Goal: Task Accomplishment & Management: Manage account settings

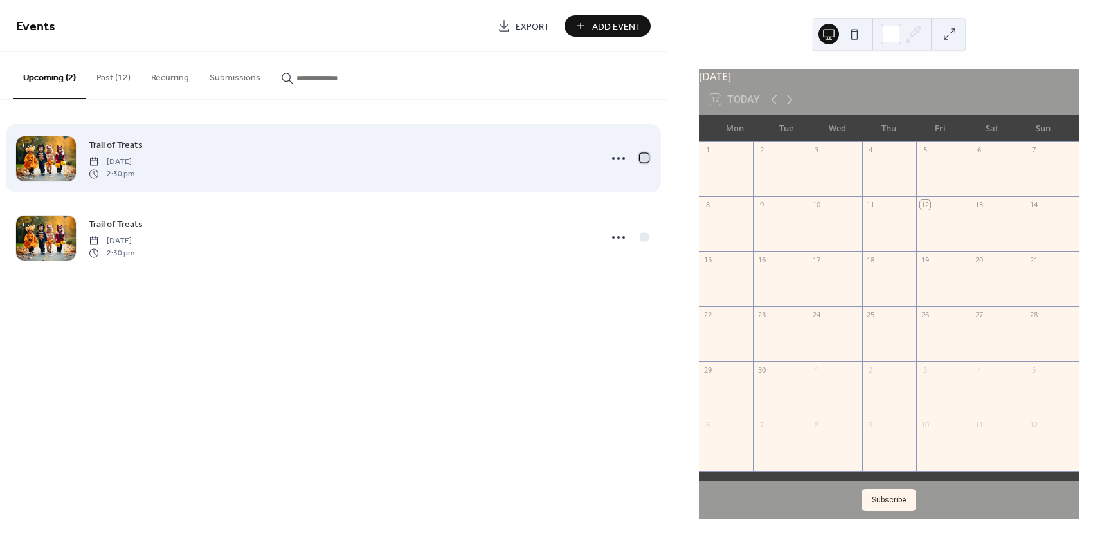
click at [645, 156] on div at bounding box center [644, 157] width 9 height 9
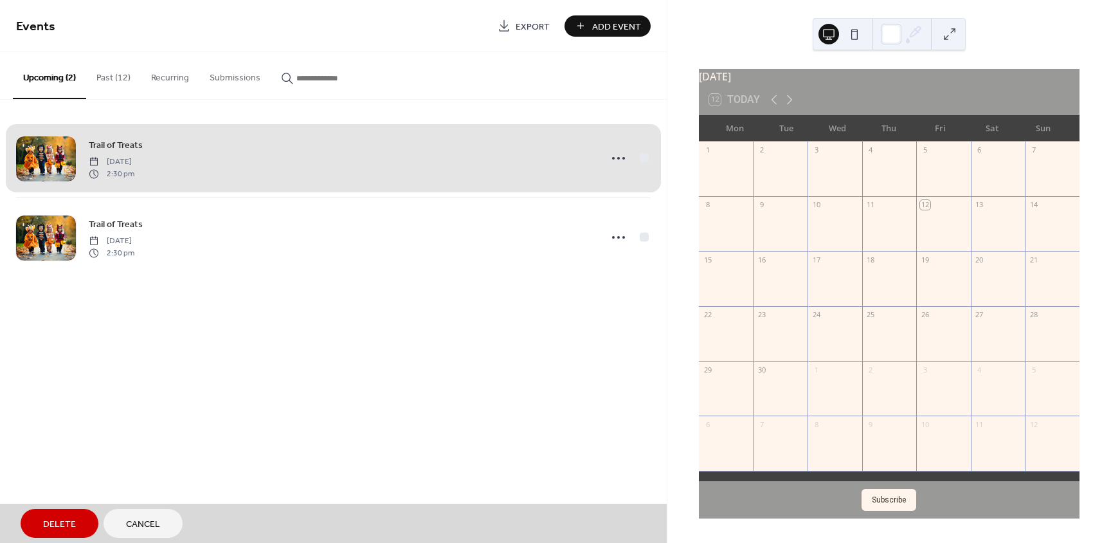
click at [645, 156] on div "Trail of Treats [DATE] 2:30 pm" at bounding box center [333, 158] width 635 height 78
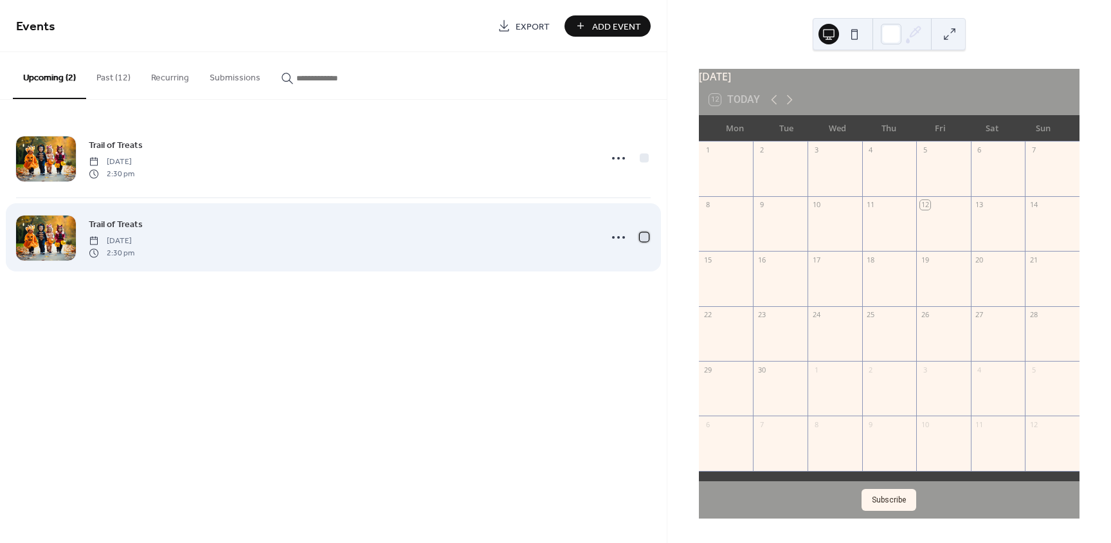
click at [642, 238] on div at bounding box center [644, 236] width 9 height 9
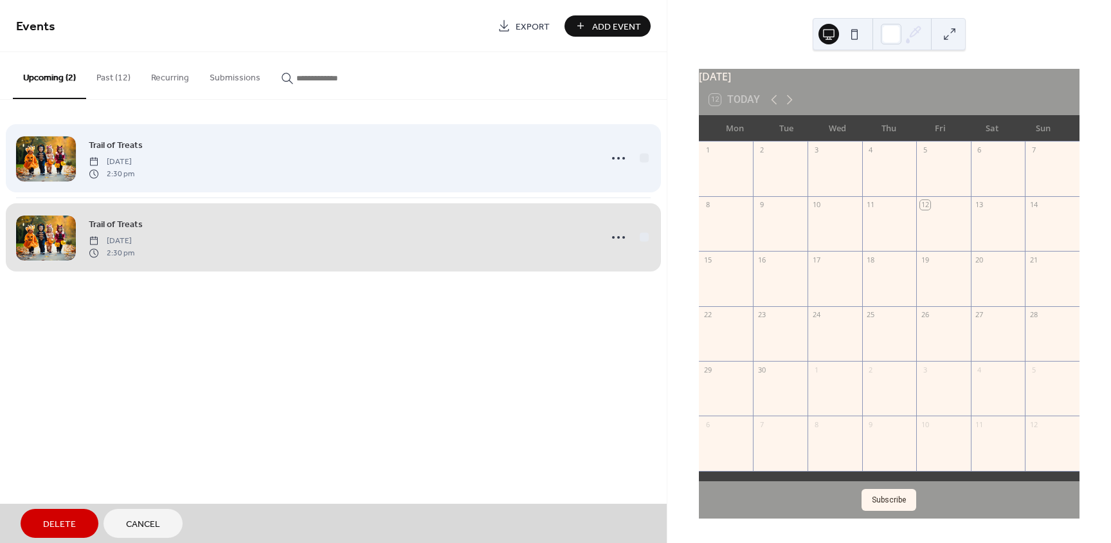
click at [645, 158] on div "Trail of Treats [DATE] 2:30 pm" at bounding box center [333, 158] width 635 height 78
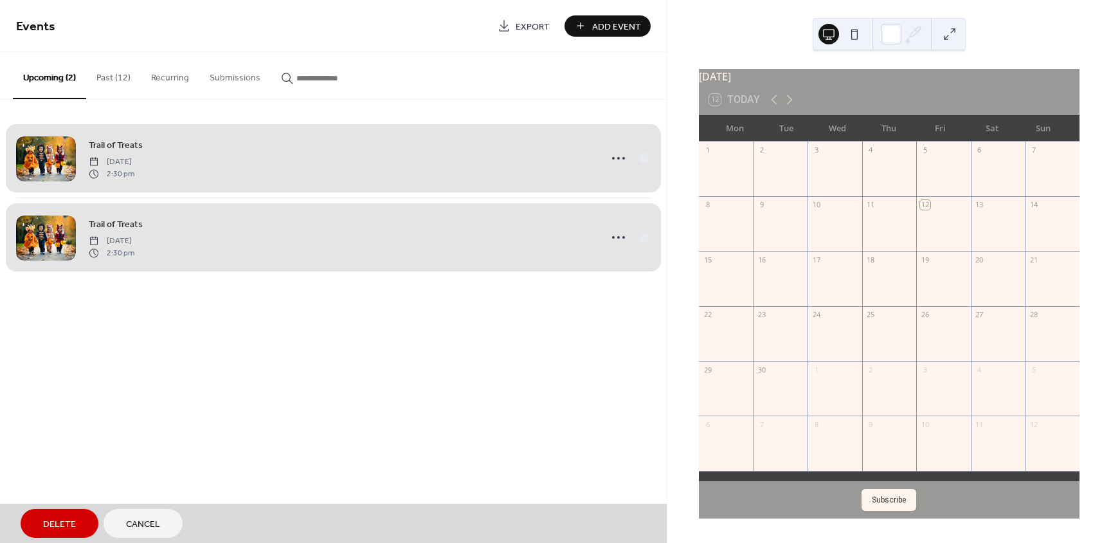
click at [642, 235] on div "Trail of Treats [DATE] 2:30 pm" at bounding box center [333, 236] width 635 height 79
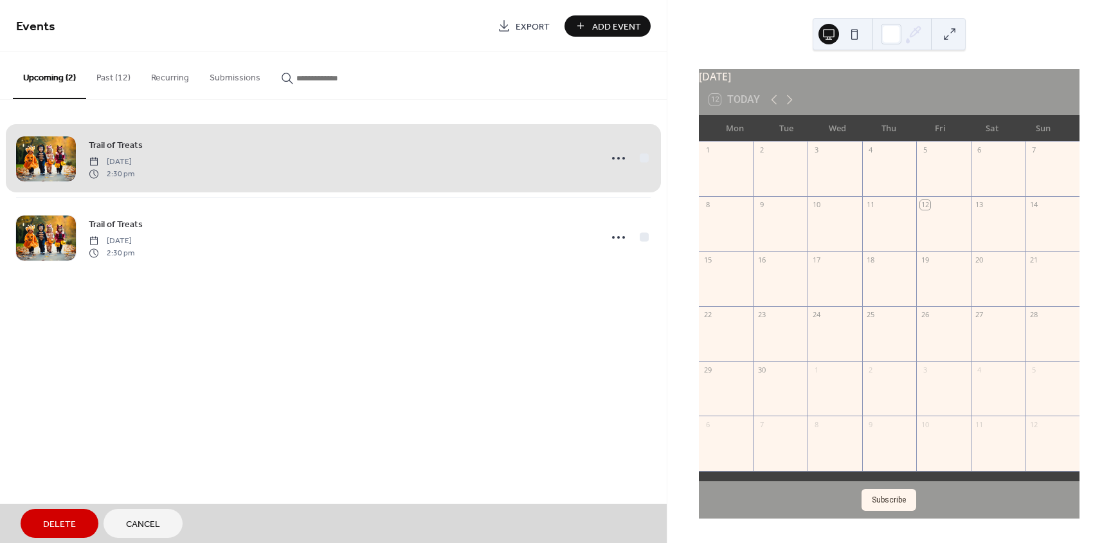
click at [58, 523] on span "Delete" at bounding box center [59, 525] width 33 height 14
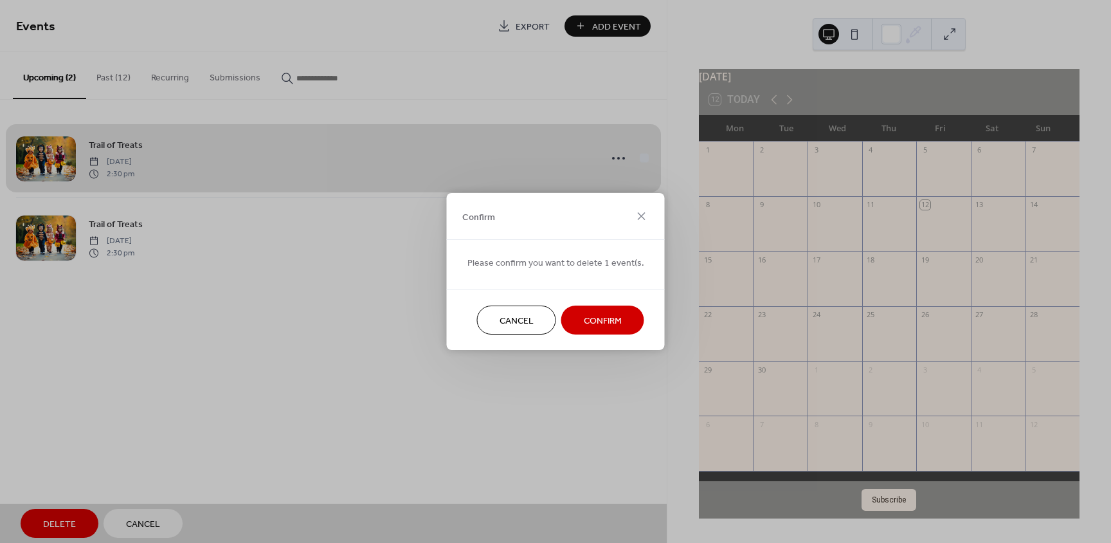
click at [595, 315] on span "Confirm" at bounding box center [603, 321] width 38 height 14
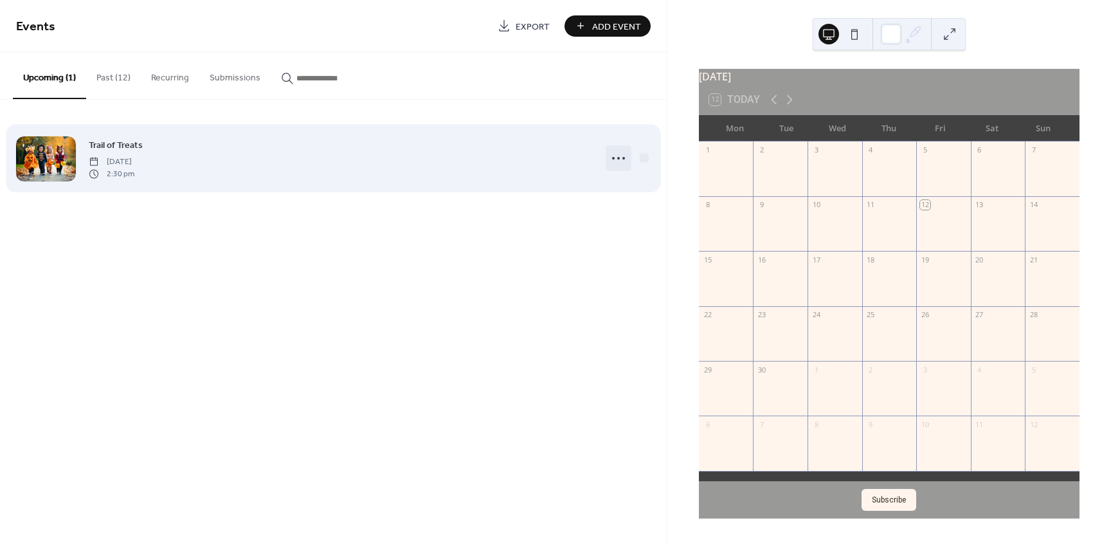
click at [618, 159] on circle at bounding box center [618, 158] width 3 height 3
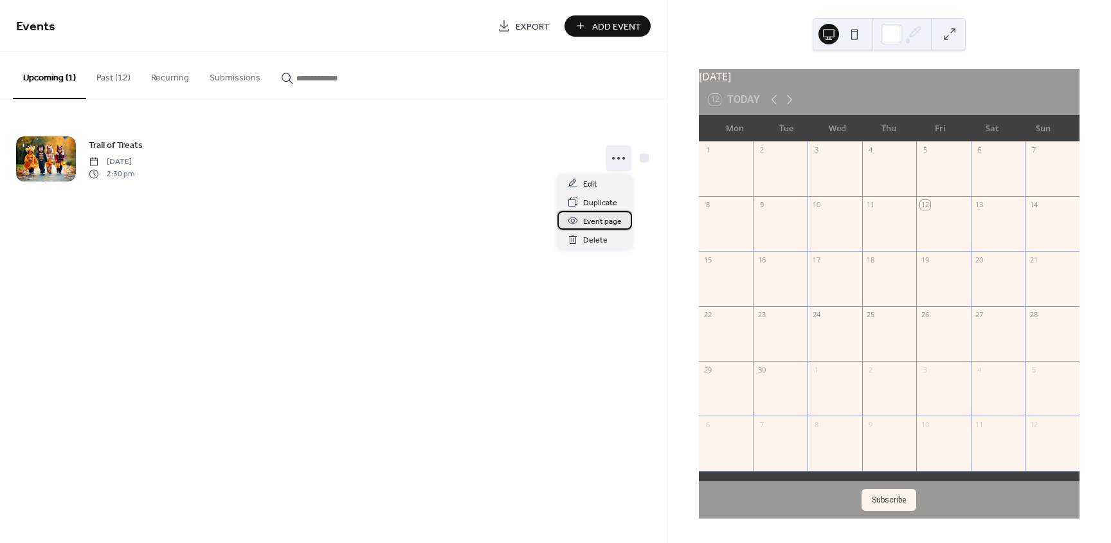
click at [586, 221] on span "Event page" at bounding box center [602, 222] width 39 height 14
click at [854, 37] on button at bounding box center [854, 34] width 21 height 21
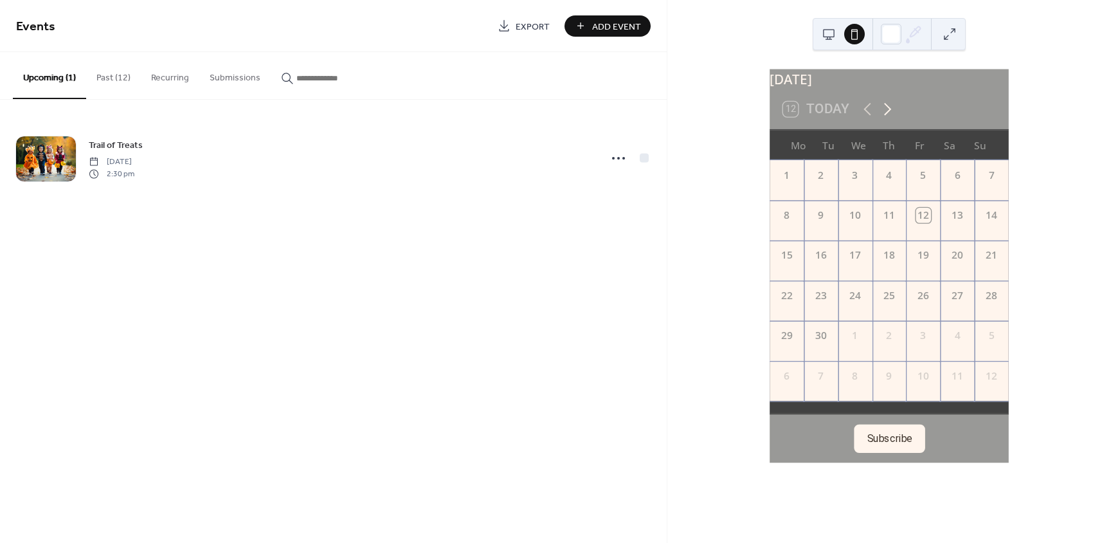
click at [888, 116] on icon at bounding box center [888, 109] width 20 height 20
click at [826, 33] on button at bounding box center [828, 34] width 21 height 21
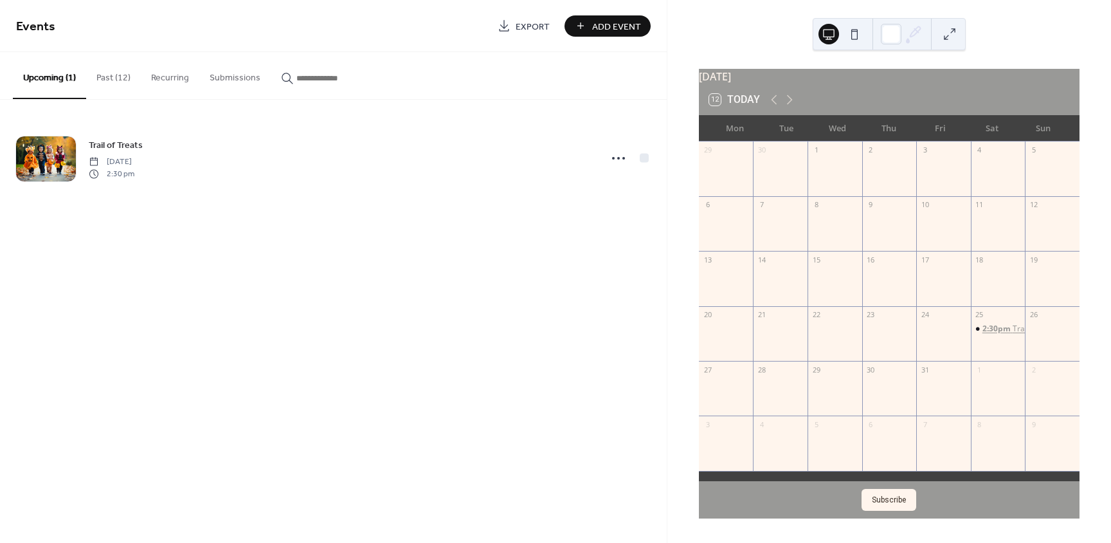
click at [989, 334] on span "2:30pm" at bounding box center [997, 328] width 30 height 11
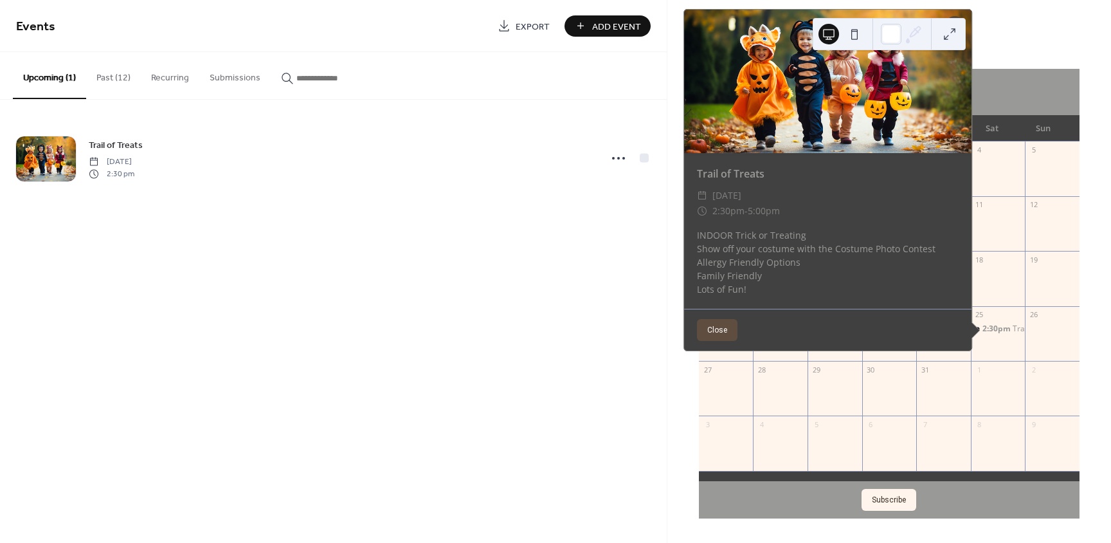
click at [653, 277] on div "Events Export Add Event Upcoming (1) Past (12) Recurring Submissions Trail of T…" at bounding box center [333, 271] width 667 height 543
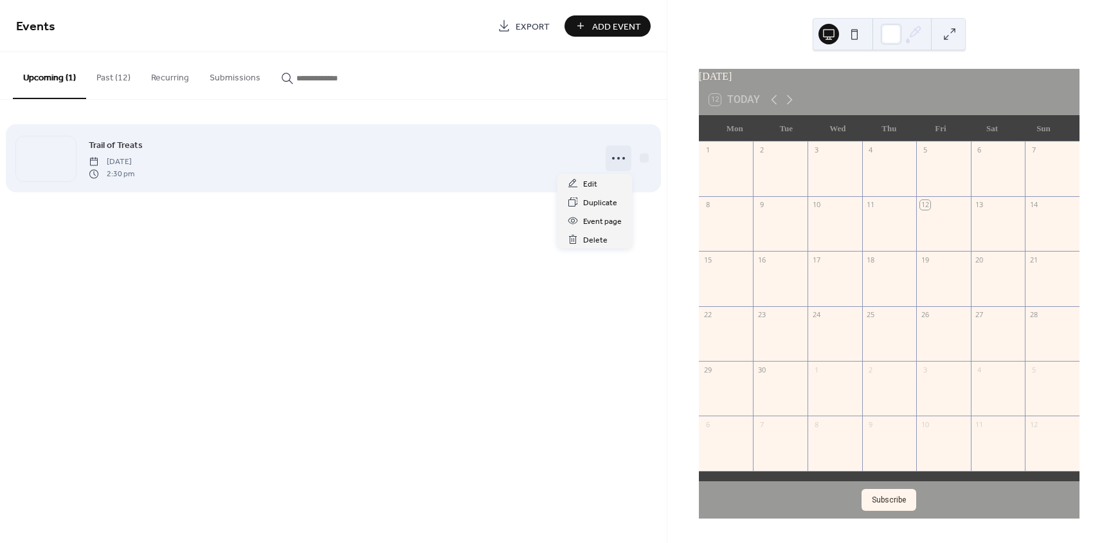
click at [609, 159] on icon at bounding box center [618, 158] width 21 height 21
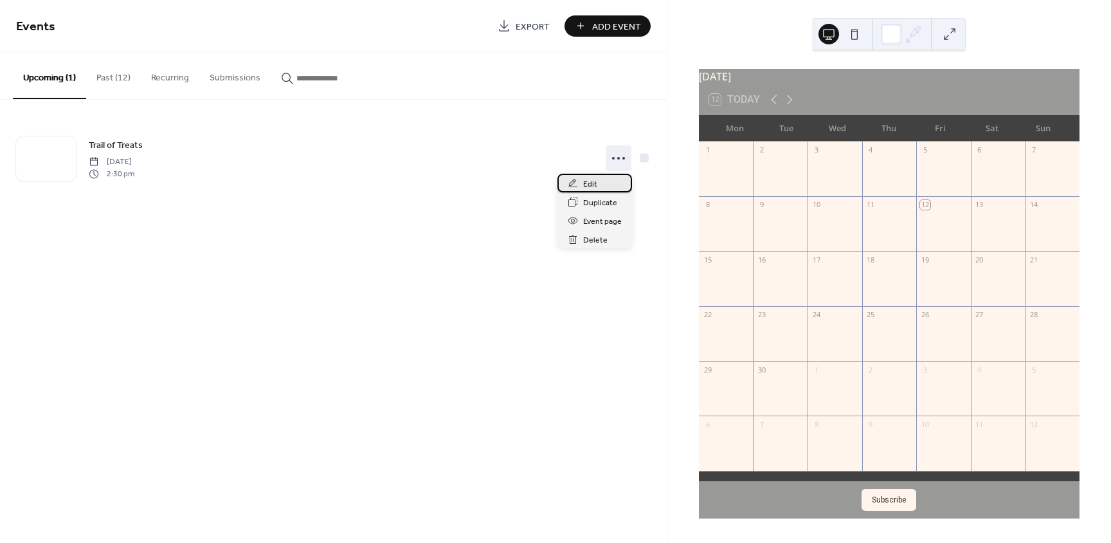
click at [600, 182] on div "Edit" at bounding box center [594, 183] width 75 height 19
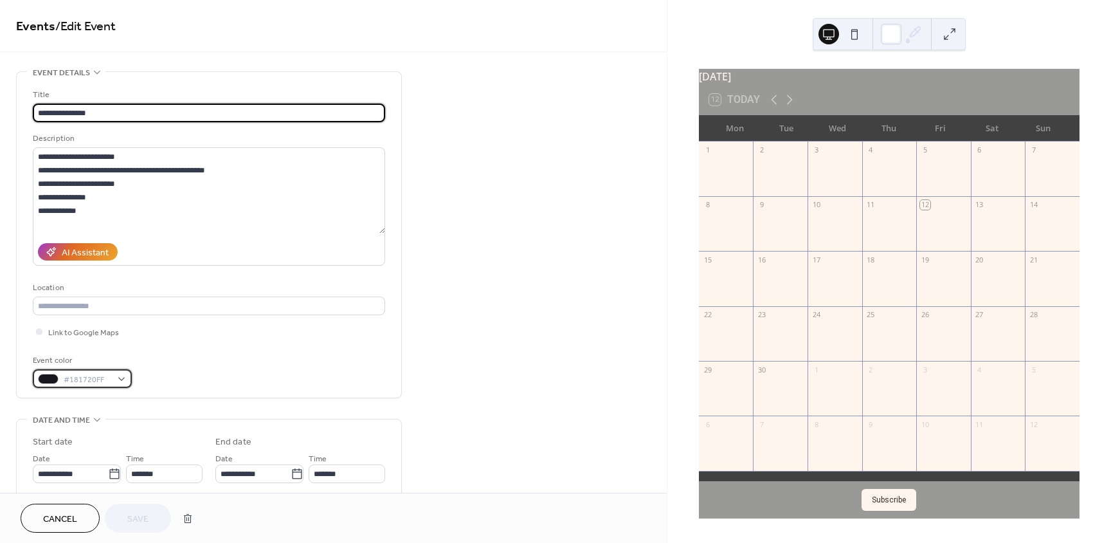
click at [120, 379] on div "#181720FF" at bounding box center [82, 378] width 99 height 19
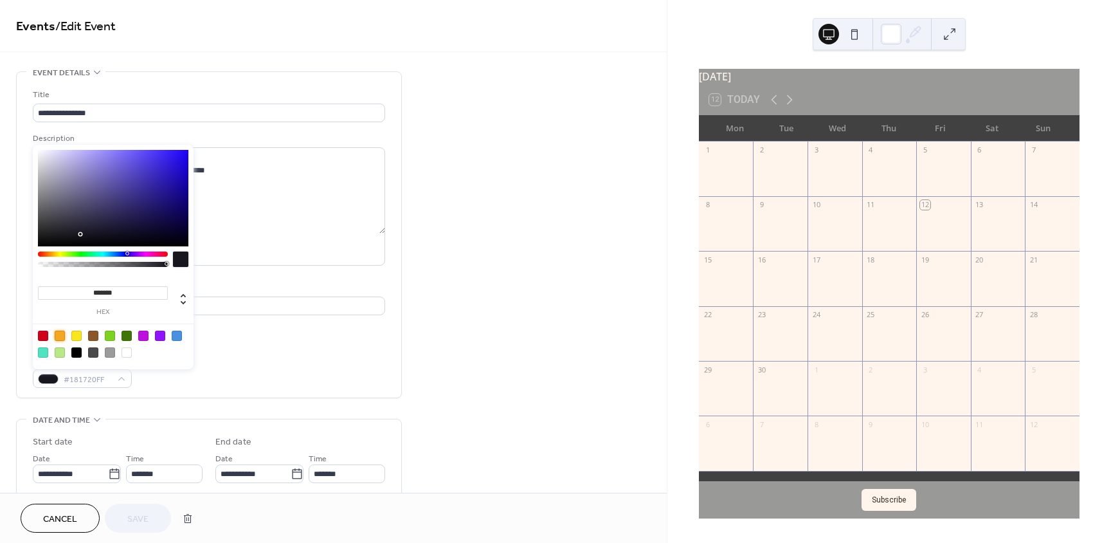
click at [58, 336] on div at bounding box center [60, 335] width 10 height 10
type input "*******"
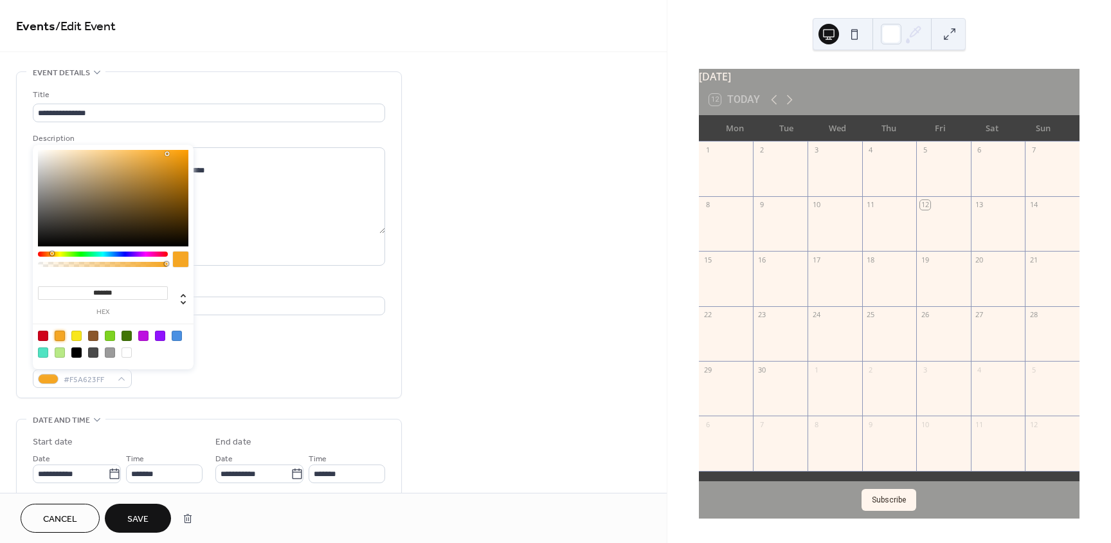
click at [130, 517] on span "Save" at bounding box center [137, 519] width 21 height 14
